Goal: Task Accomplishment & Management: Manage account settings

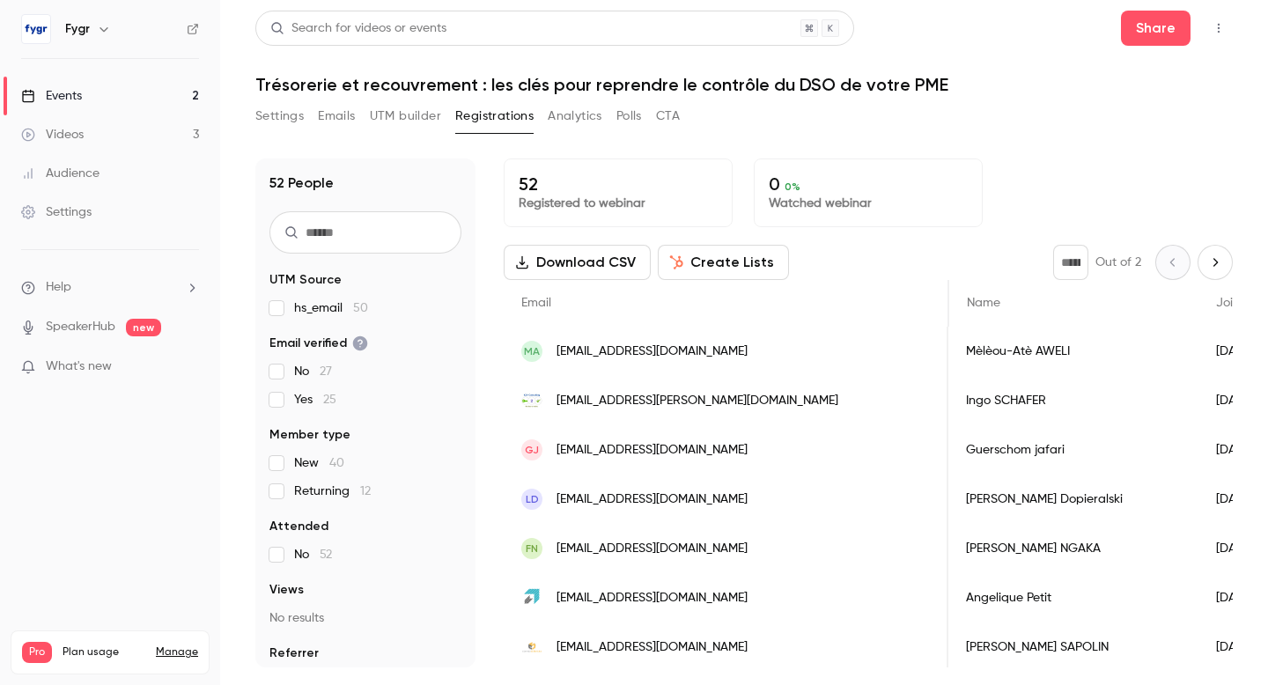
scroll to position [0, 901]
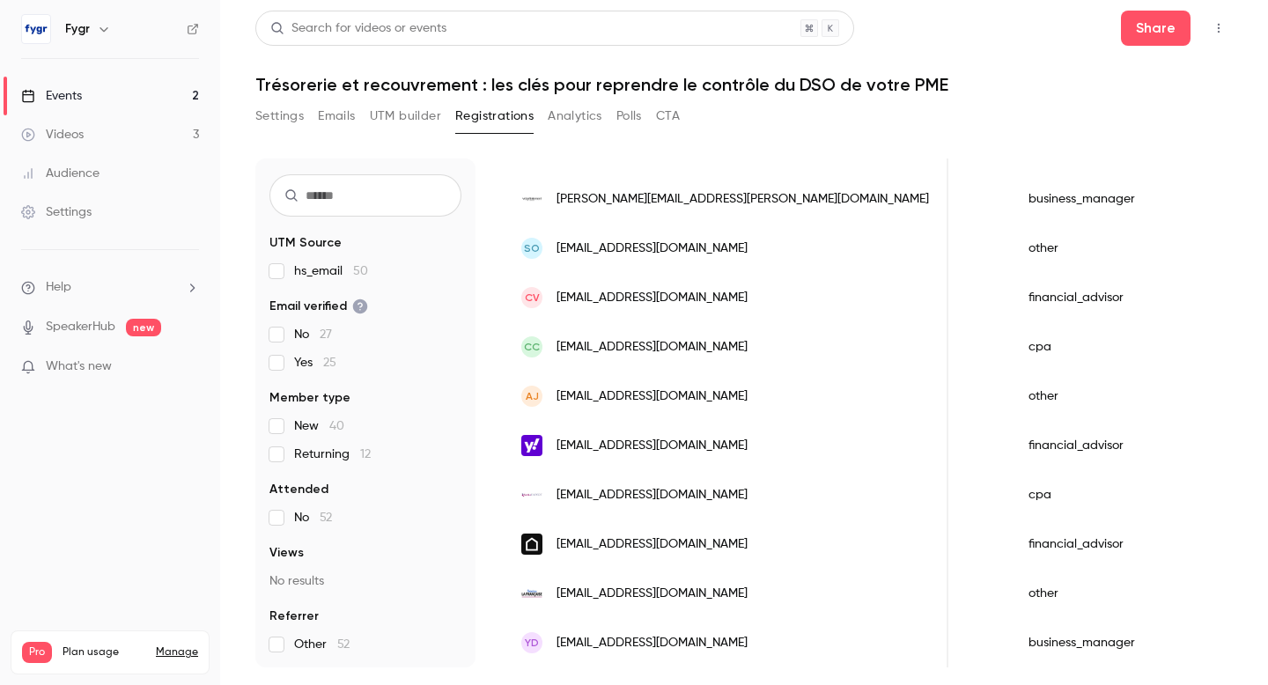
click at [98, 99] on link "Events 2" at bounding box center [110, 96] width 220 height 39
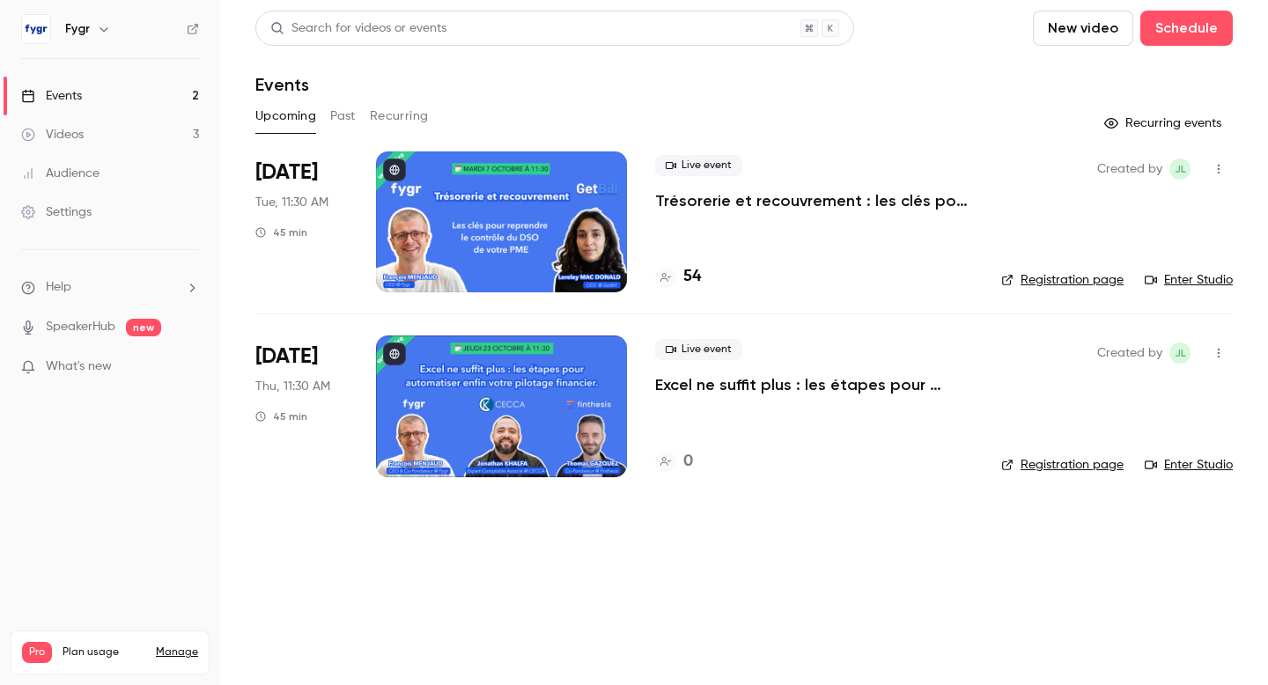
click at [688, 209] on p "Trésorerie et recouvrement : les clés pour reprendre le contrôle du DSO de votr…" at bounding box center [814, 200] width 318 height 21
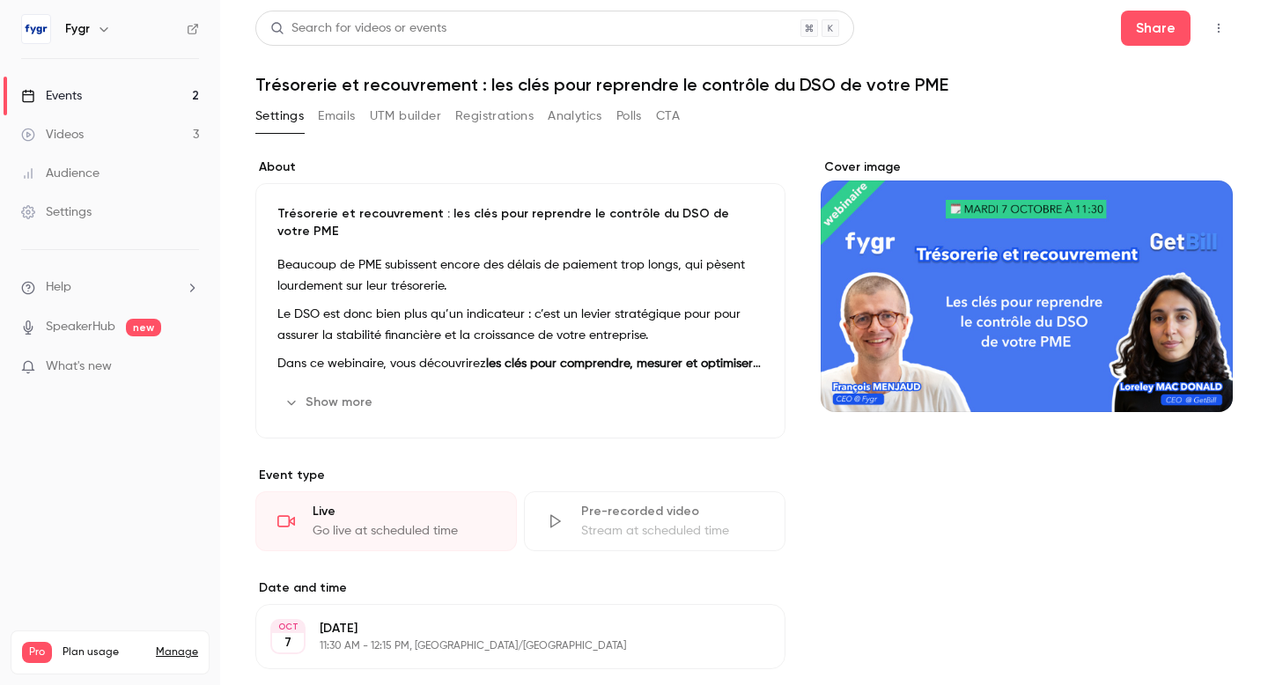
click at [481, 114] on button "Registrations" at bounding box center [494, 116] width 78 height 28
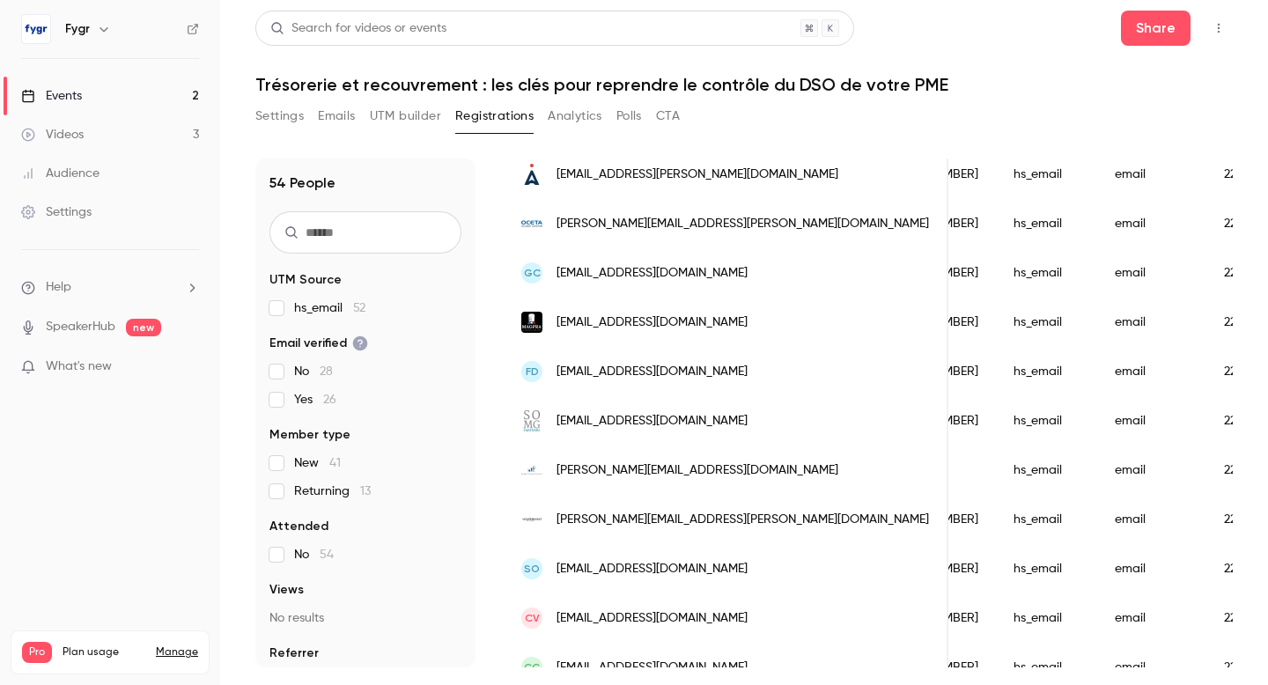
scroll to position [2125, 0]
